Goal: Information Seeking & Learning: Check status

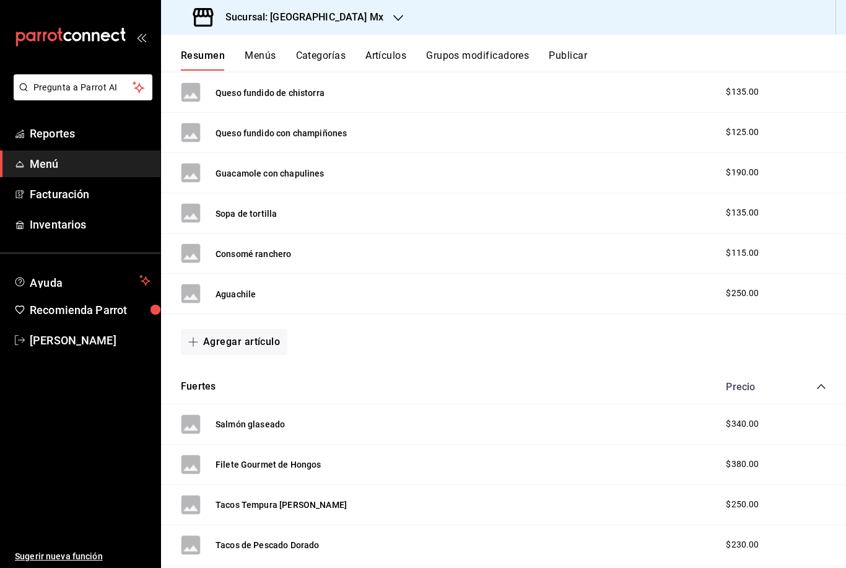
scroll to position [1732, 0]
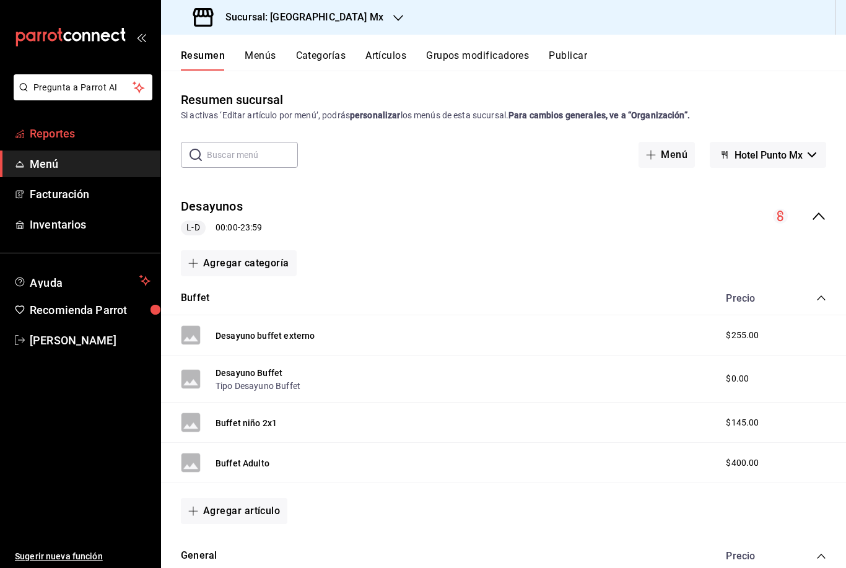
click at [93, 133] on span "Reportes" at bounding box center [90, 133] width 121 height 17
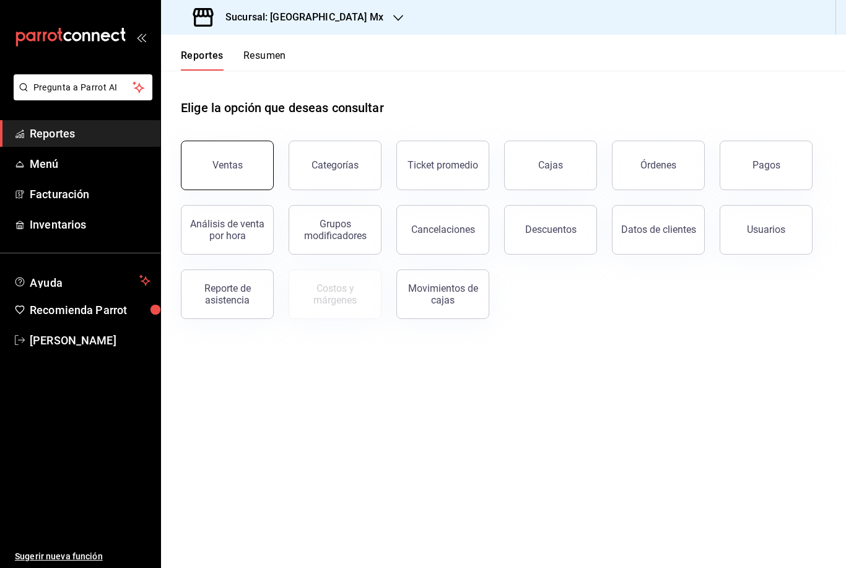
click at [224, 174] on button "Ventas" at bounding box center [227, 166] width 93 height 50
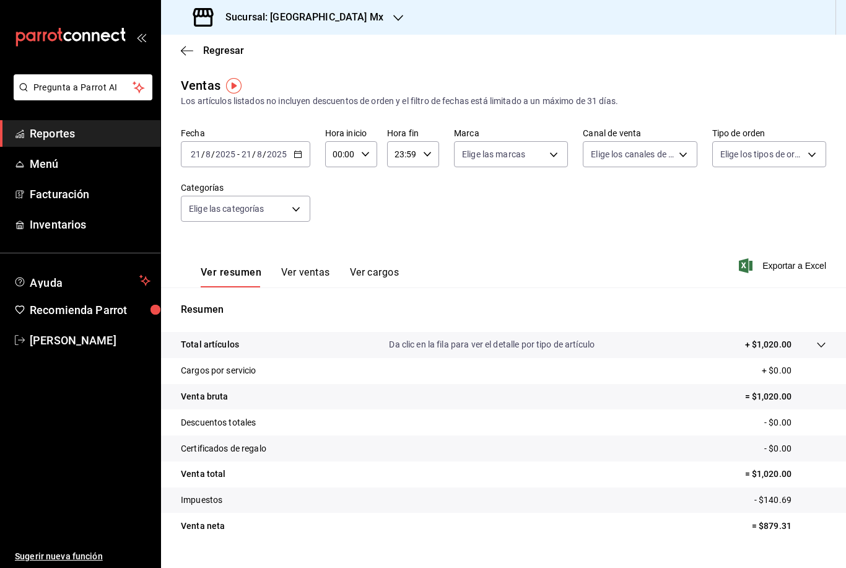
click at [262, 141] on div "[DATE] [DATE] - [DATE] [DATE]" at bounding box center [246, 154] width 130 height 26
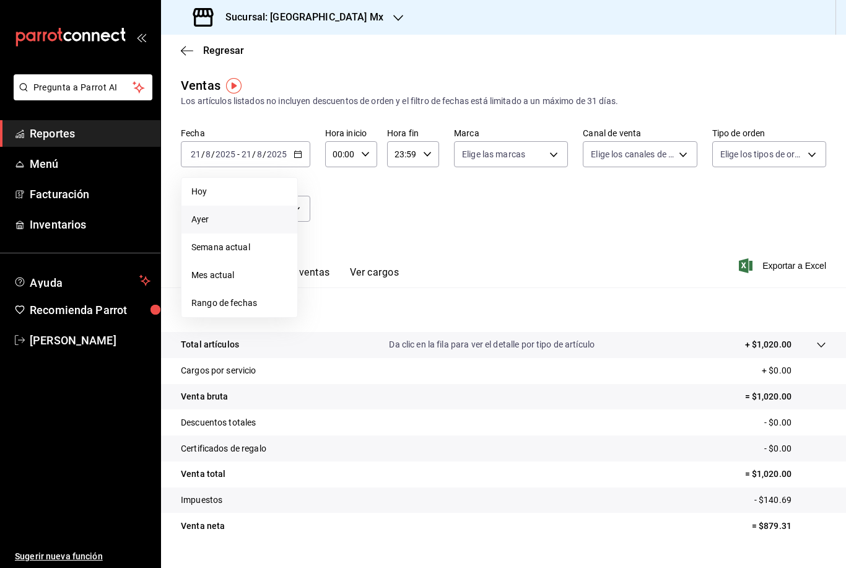
click at [242, 220] on span "Ayer" at bounding box center [239, 219] width 96 height 13
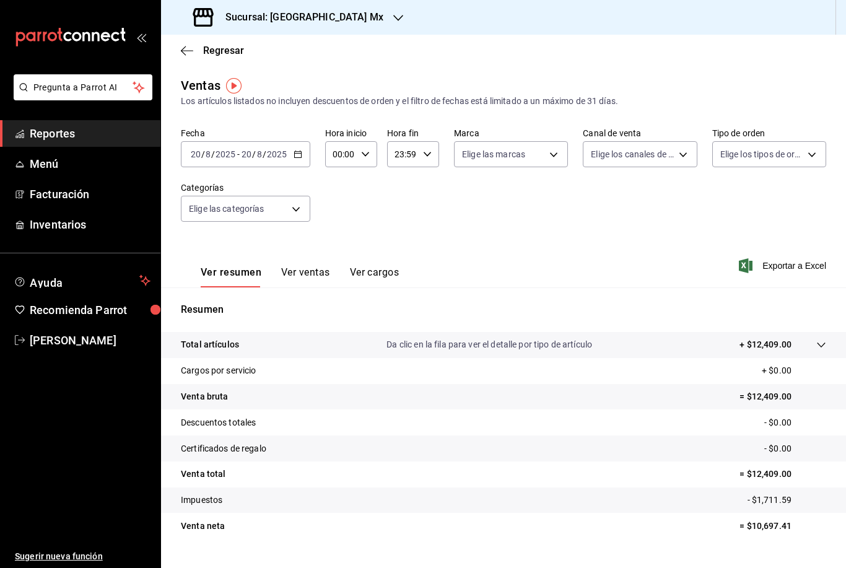
scroll to position [40, 0]
click at [131, 140] on span "Reportes" at bounding box center [90, 133] width 121 height 17
